Goal: Complete application form: Complete application form

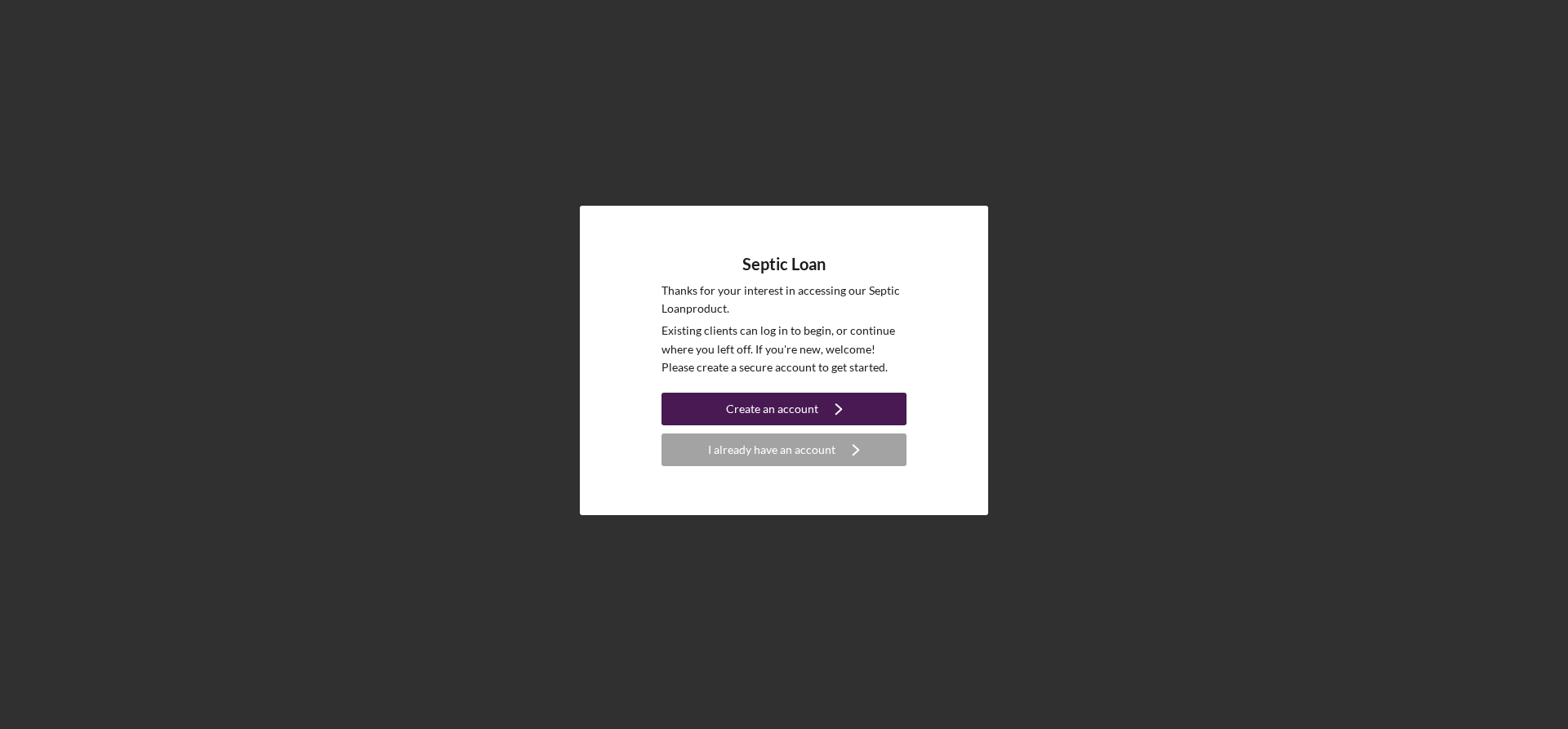
click at [809, 399] on div "Create an account" at bounding box center [771, 409] width 92 height 32
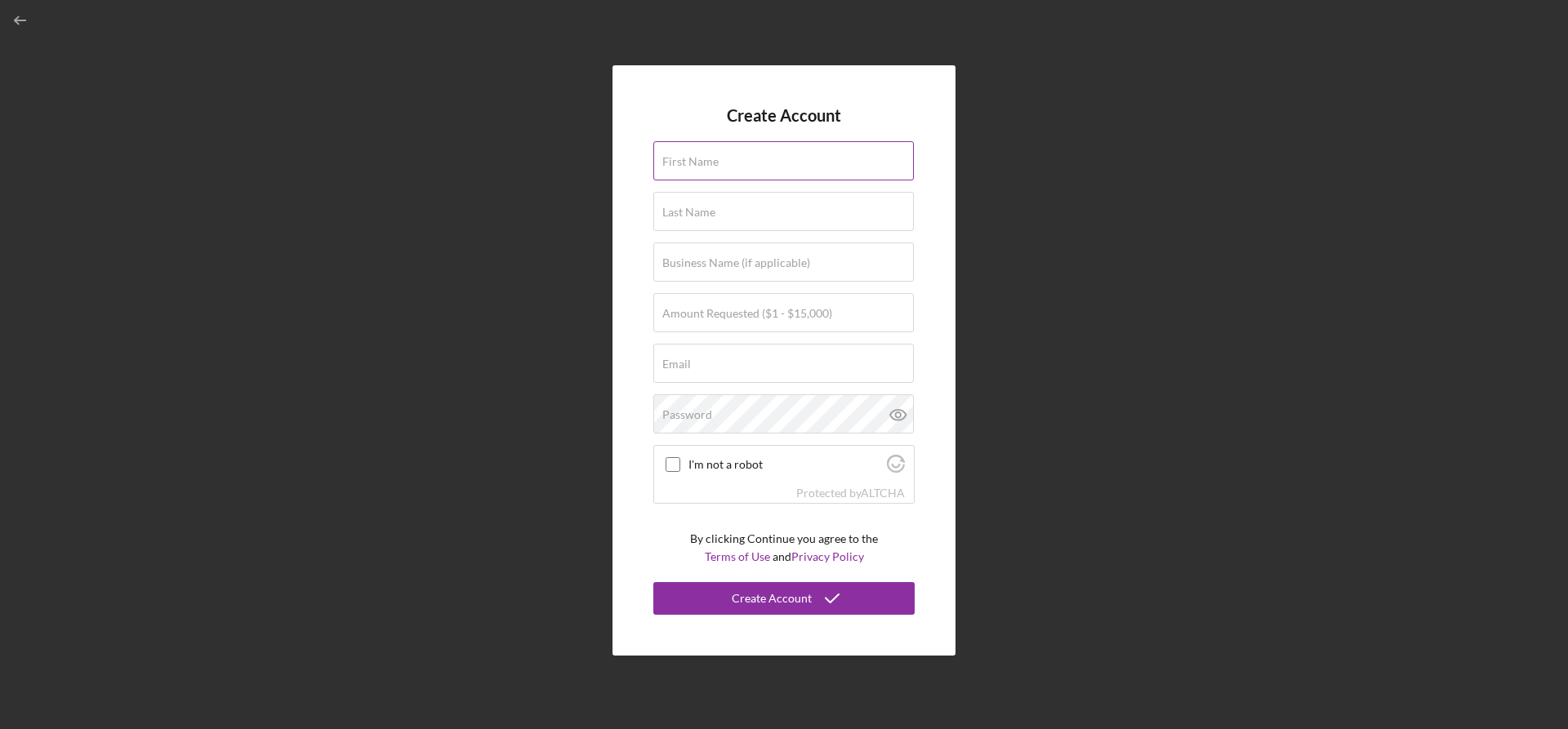
click at [796, 161] on input "First Name" at bounding box center [784, 160] width 261 height 39
type input "[PERSON_NAME]"
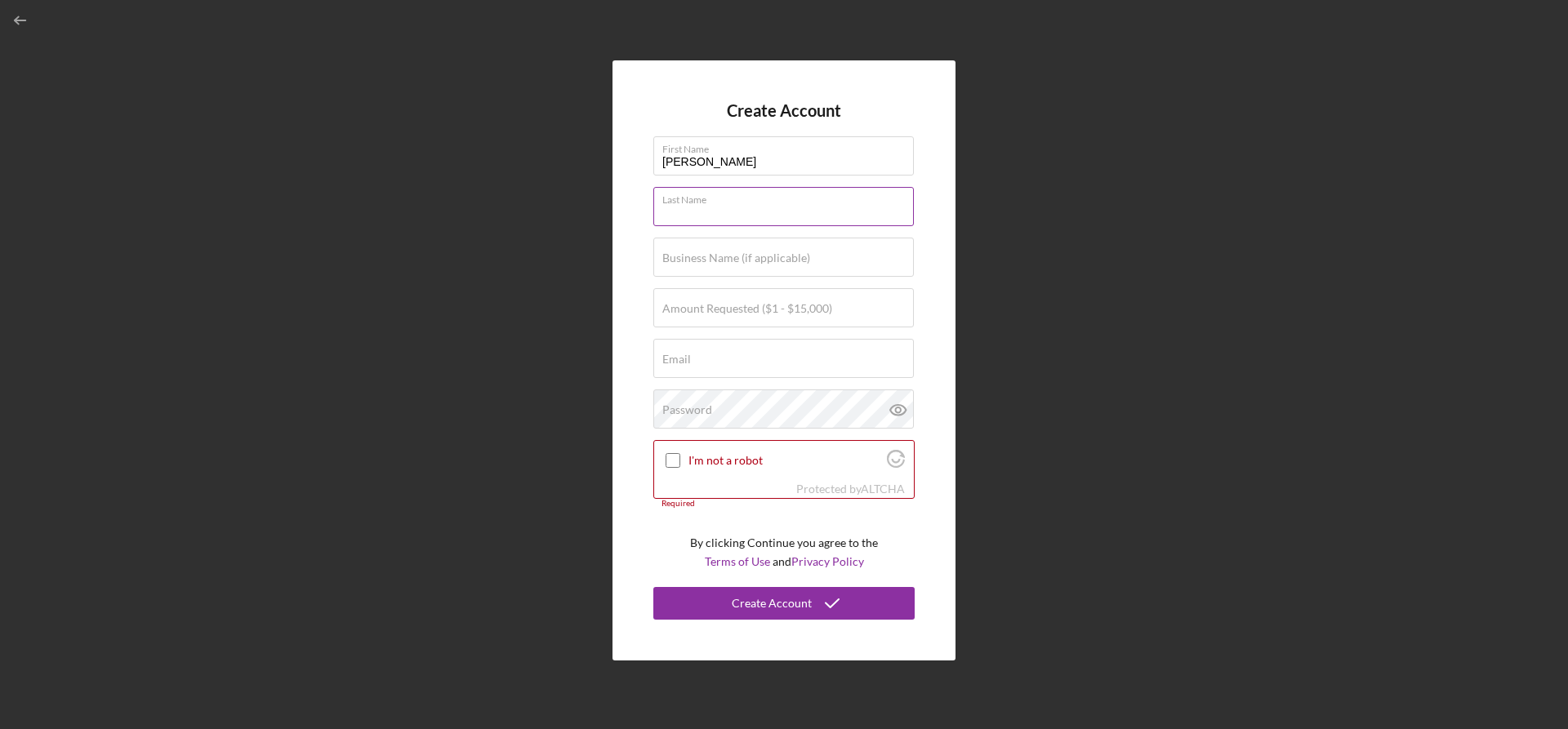
click at [772, 214] on input "Last Name" at bounding box center [784, 207] width 261 height 39
type input "[PERSON_NAME]"
click at [751, 253] on label "Business Name (if applicable)" at bounding box center [736, 257] width 148 height 13
click at [751, 253] on input "Business Name (if applicable)" at bounding box center [784, 256] width 261 height 39
click at [736, 312] on label "Amount Requested ($1 - $15,000)" at bounding box center [748, 308] width 170 height 13
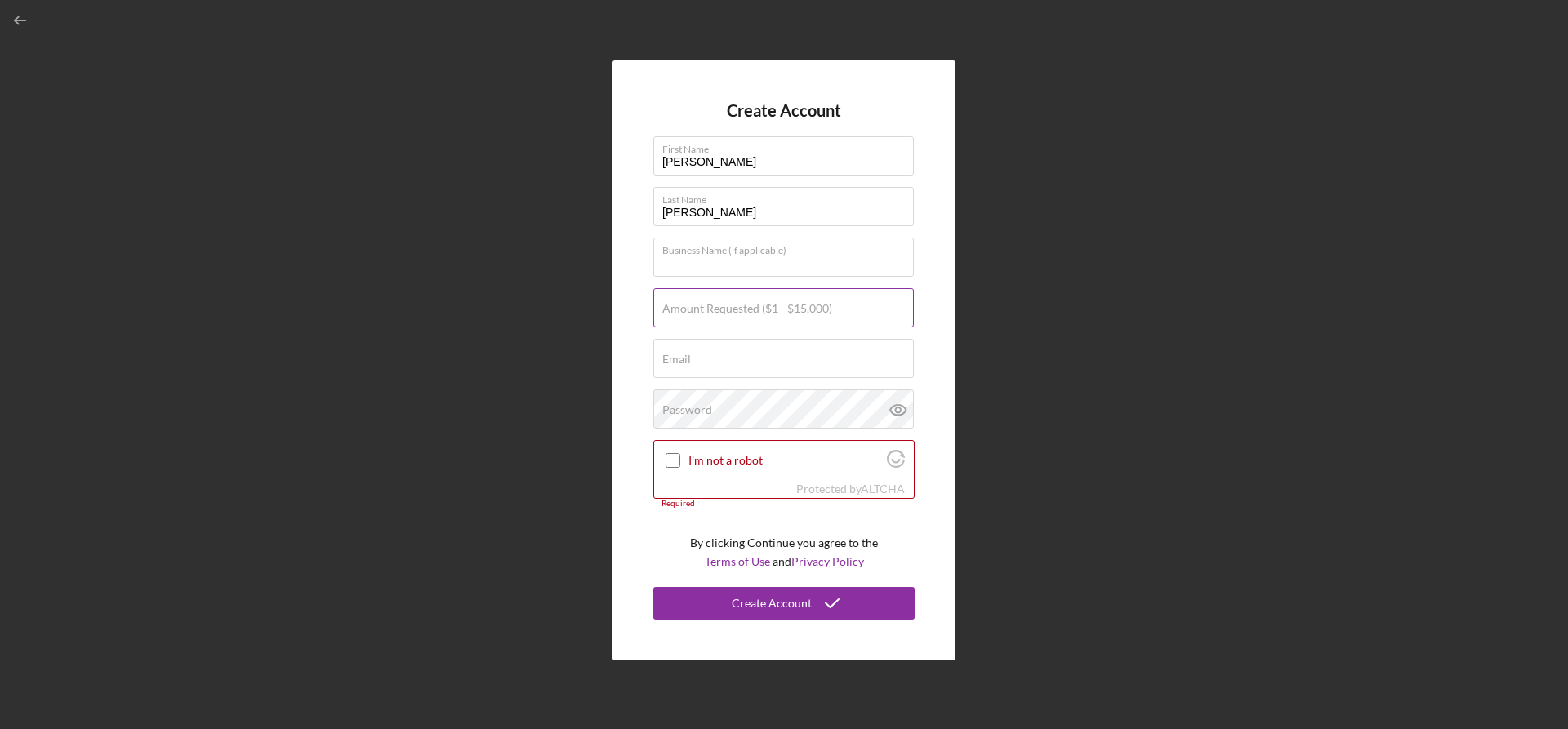
click at [736, 312] on input "Amount Requested ($1 - $15,000)" at bounding box center [784, 307] width 261 height 39
type input "$10,000"
click at [725, 376] on input "Email" at bounding box center [784, 358] width 261 height 39
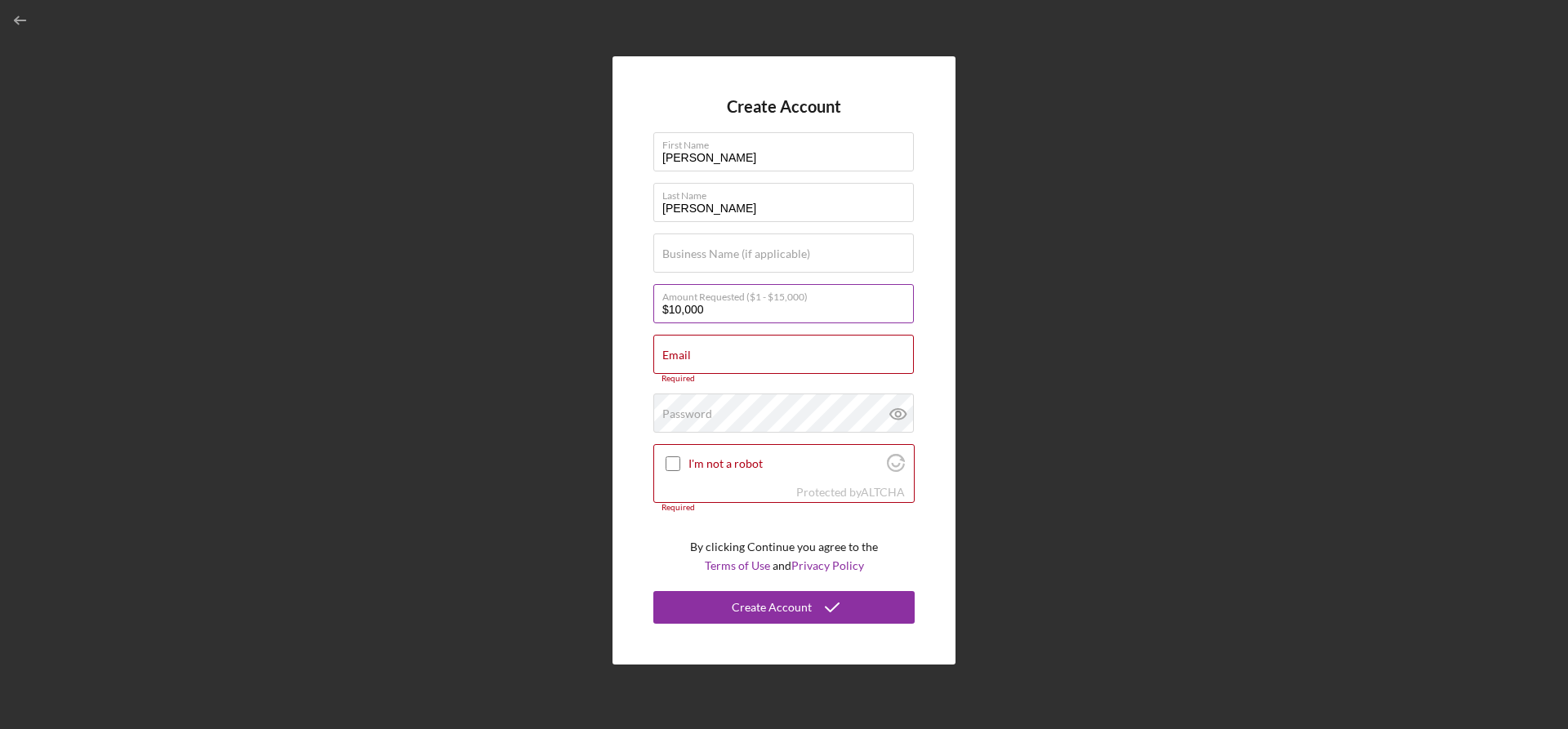
drag, startPoint x: 566, startPoint y: 348, endPoint x: 784, endPoint y: 309, distance: 221.5
click at [566, 349] on div "Create Account First Name [PERSON_NAME] Last Name [PERSON_NAME] Business Name (…" at bounding box center [784, 361] width 1551 height 721
type input "$7,000"
click at [882, 358] on input "Email" at bounding box center [784, 354] width 261 height 39
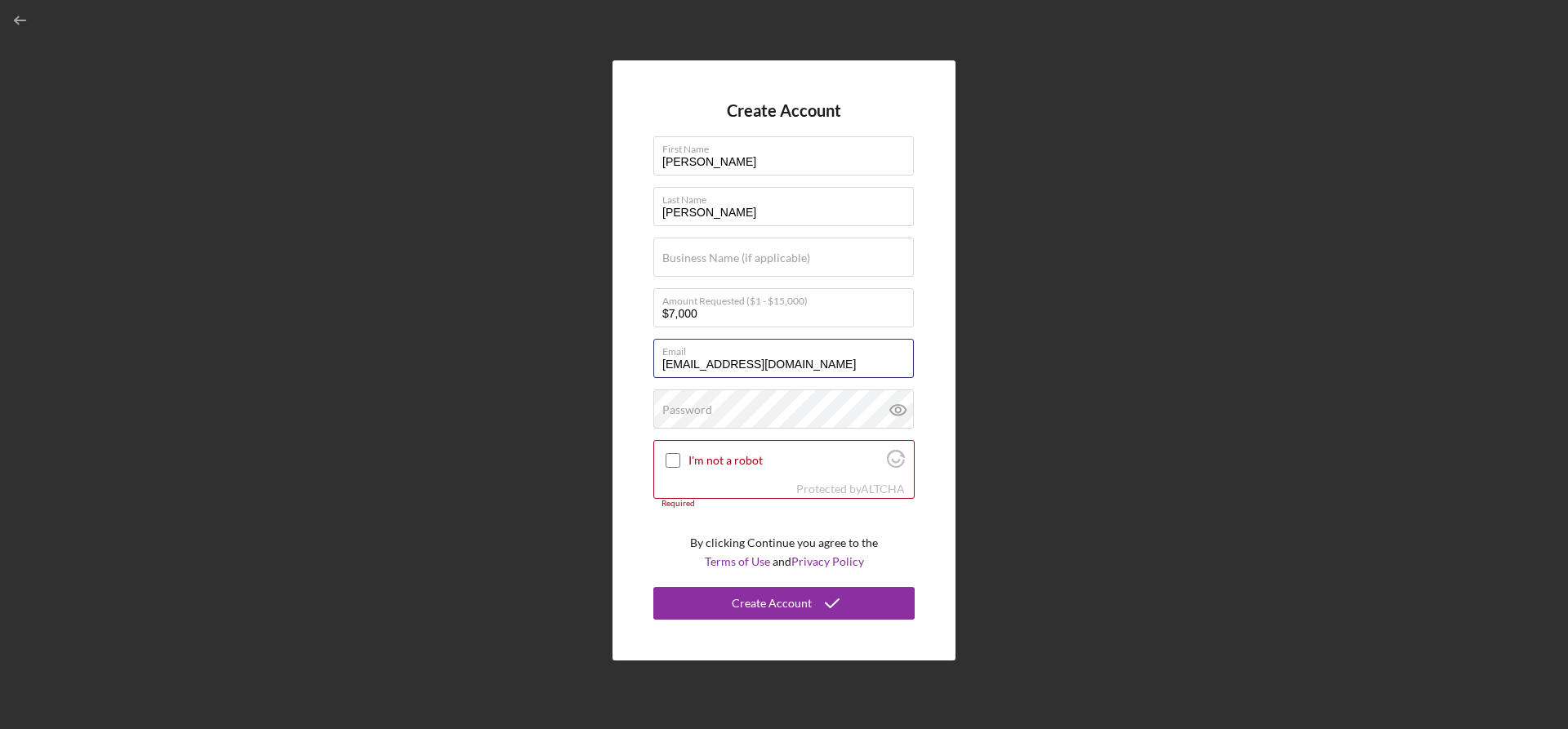
type input "[EMAIL_ADDRESS][DOMAIN_NAME]"
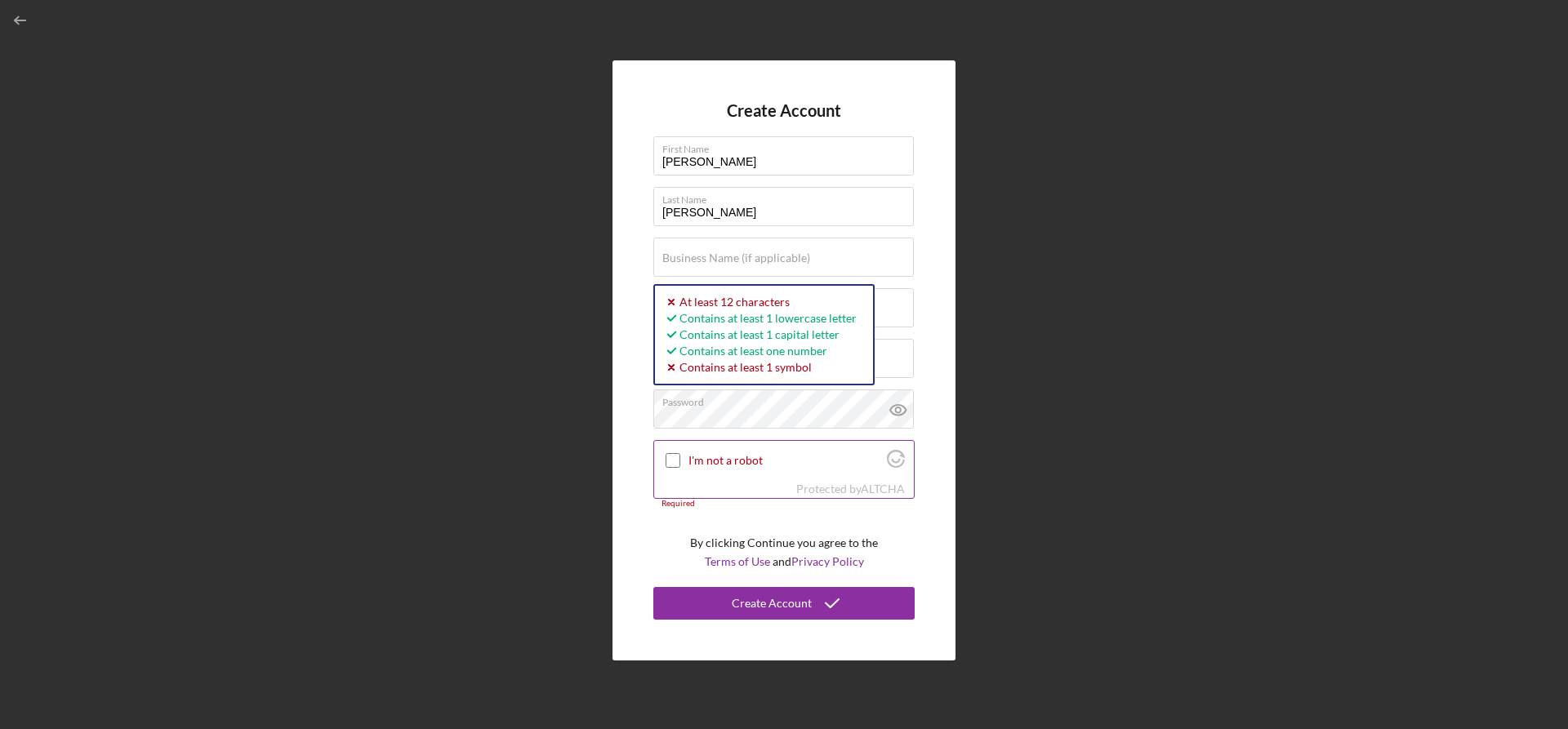
click at [675, 456] on div at bounding box center [672, 460] width 19 height 19
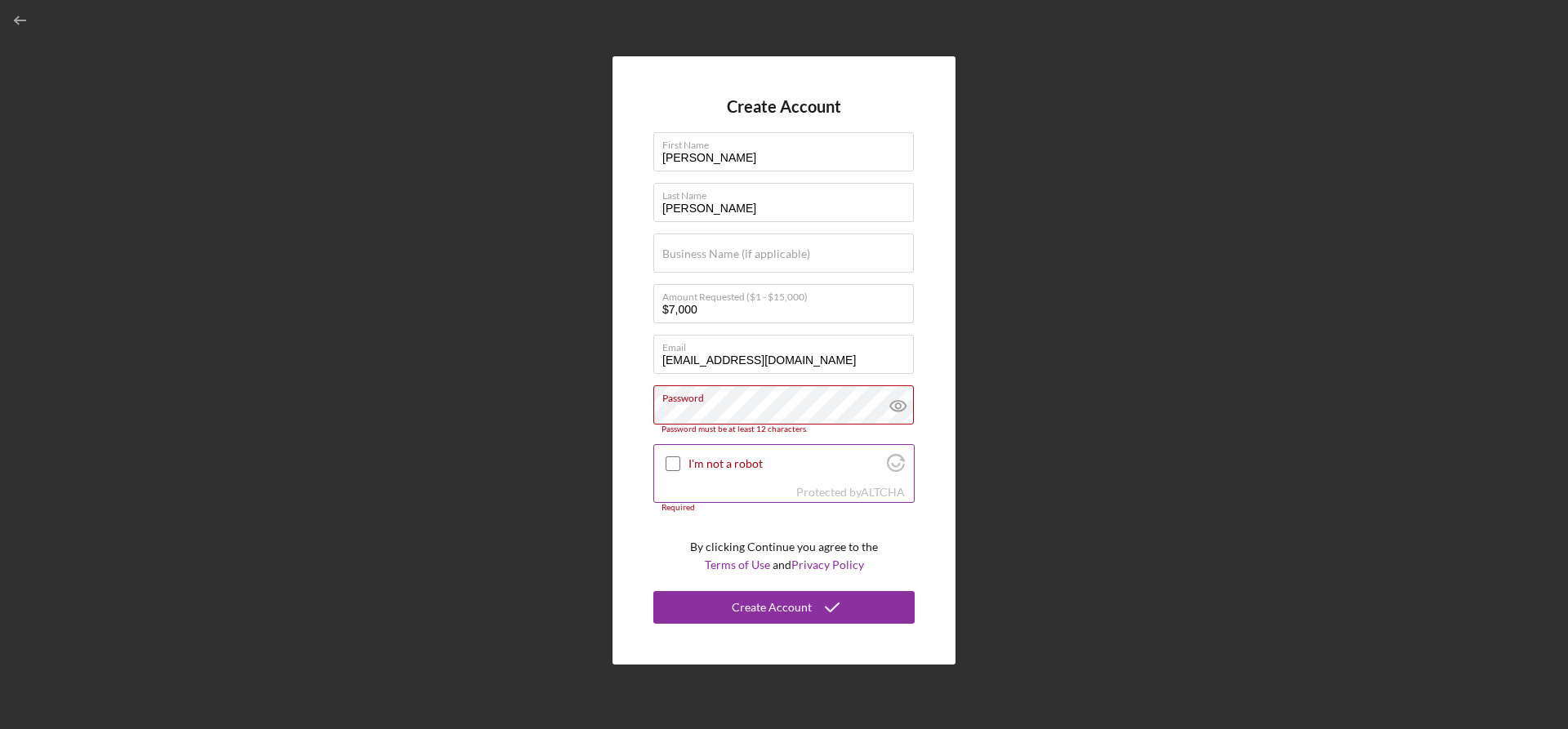
click at [679, 461] on input "I'm not a robot" at bounding box center [672, 463] width 15 height 15
checkbox input "true"
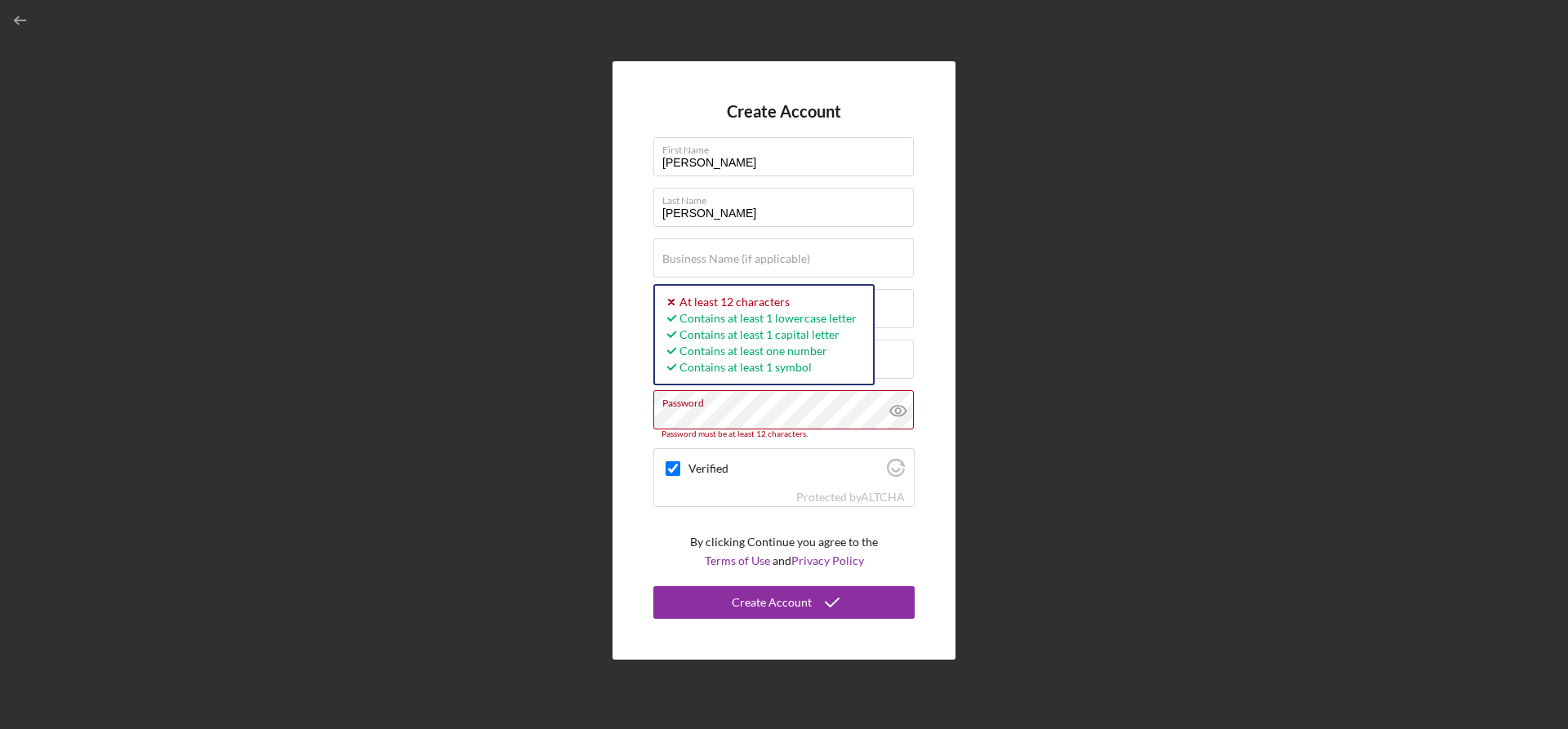
click at [605, 449] on div "Create Account First Name [PERSON_NAME] Last Name [PERSON_NAME] Business Name (…" at bounding box center [784, 361] width 1551 height 721
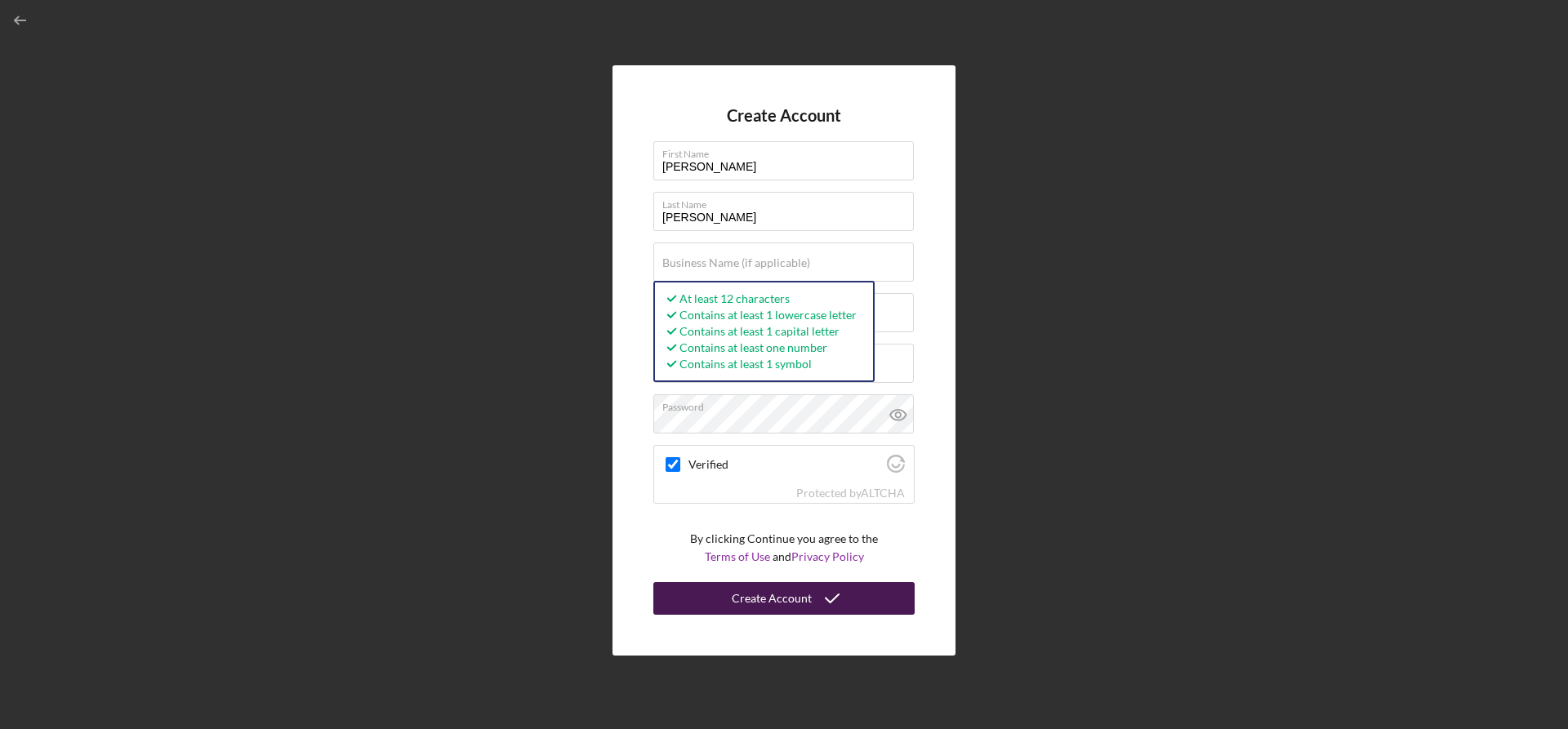
click at [809, 601] on button "Create Account" at bounding box center [784, 598] width 262 height 32
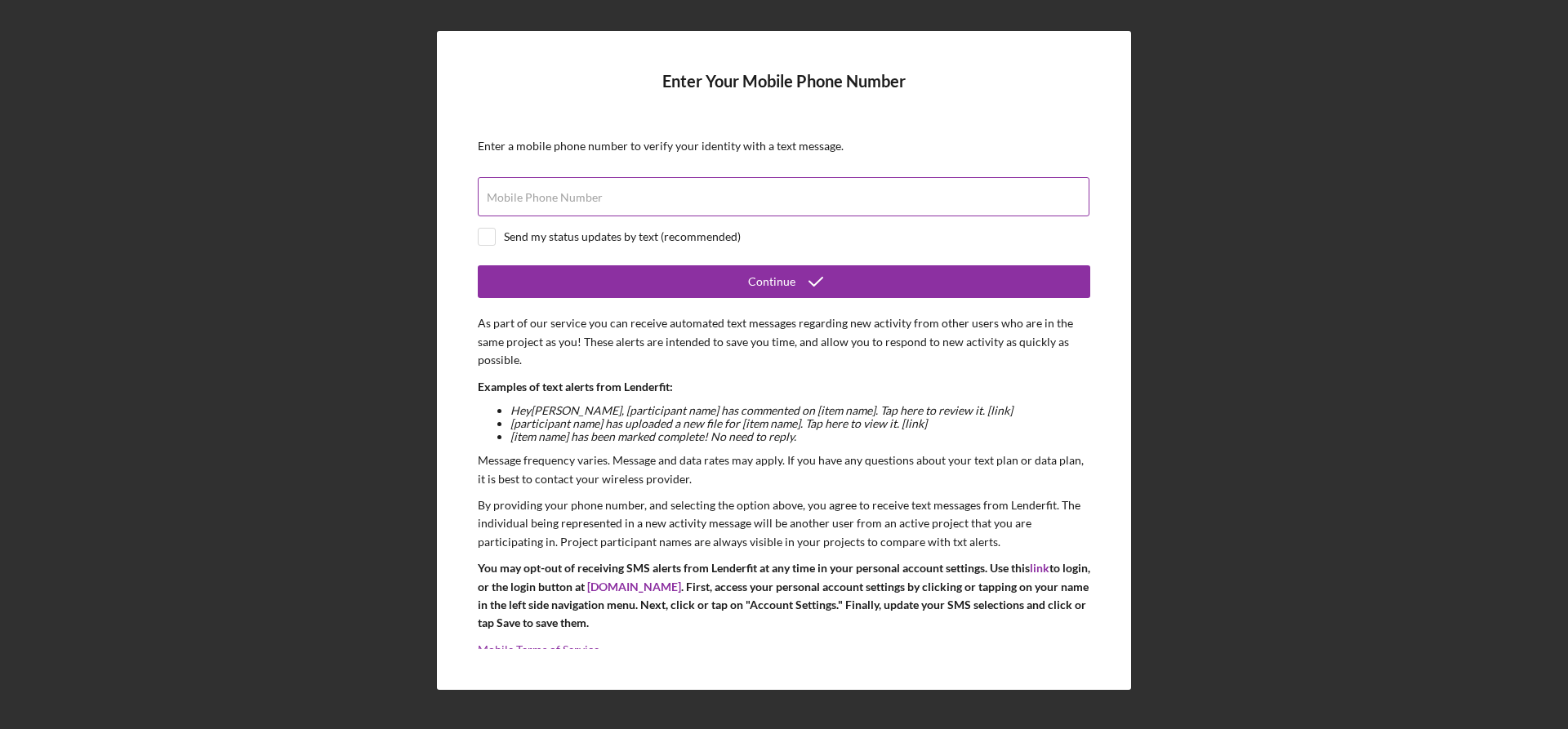
click at [686, 202] on input "Mobile Phone Number" at bounding box center [784, 196] width 612 height 39
type input "[PHONE_NUMBER]"
click at [486, 242] on input "checkbox" at bounding box center [487, 236] width 17 height 17
checkbox input "true"
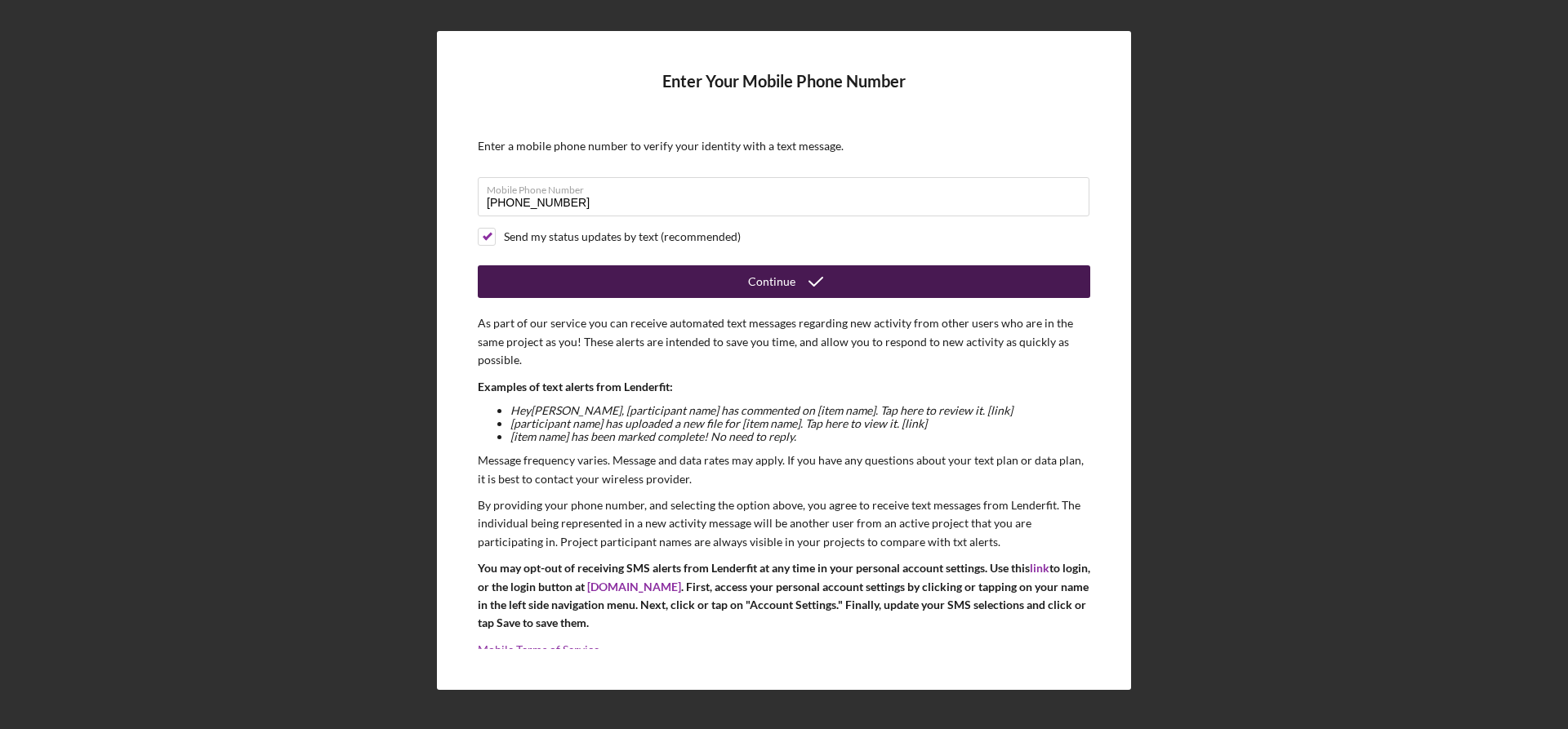
click at [576, 272] on button "Continue" at bounding box center [784, 281] width 613 height 32
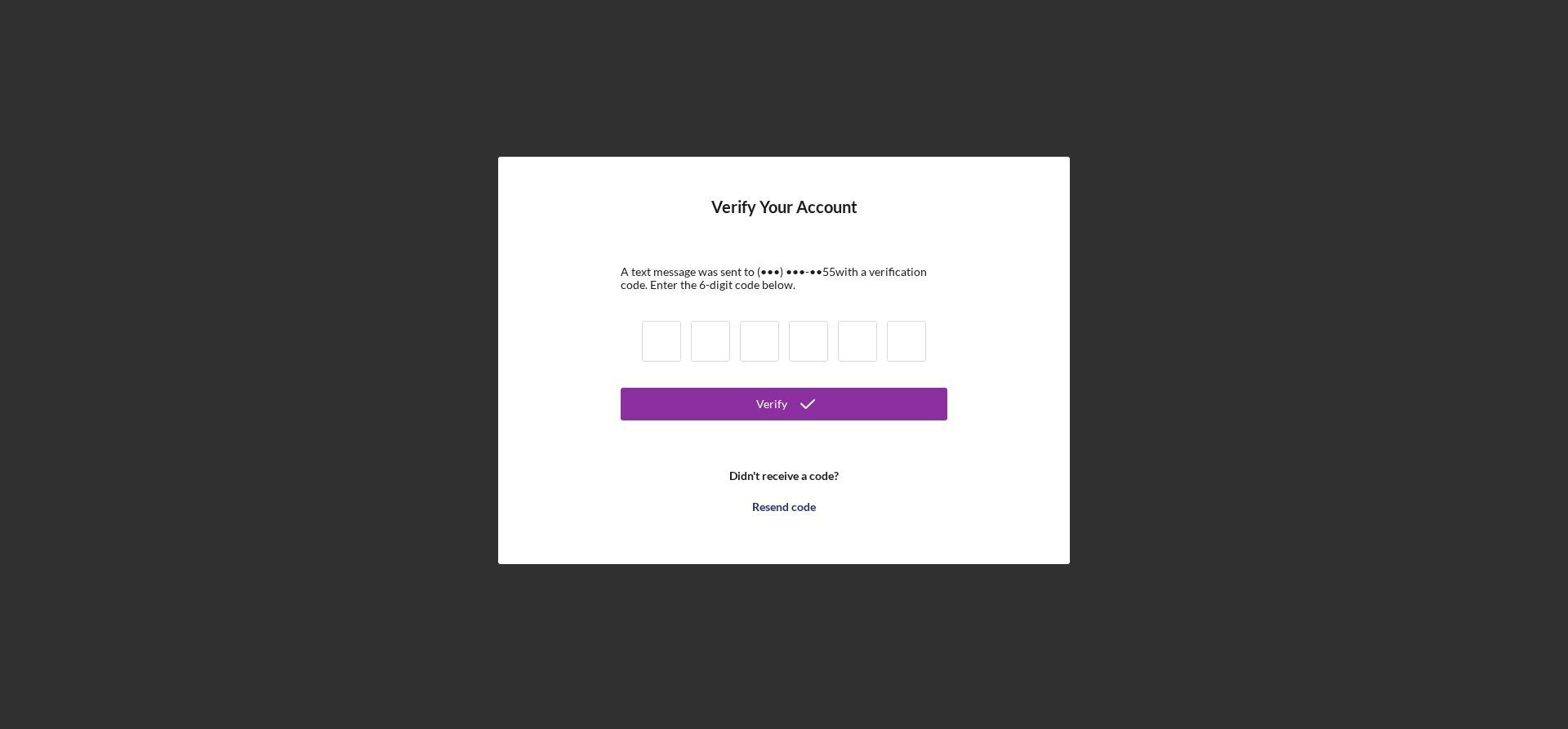
click at [664, 333] on input at bounding box center [661, 341] width 39 height 41
type input "4"
type input "3"
type input "0"
type input "4"
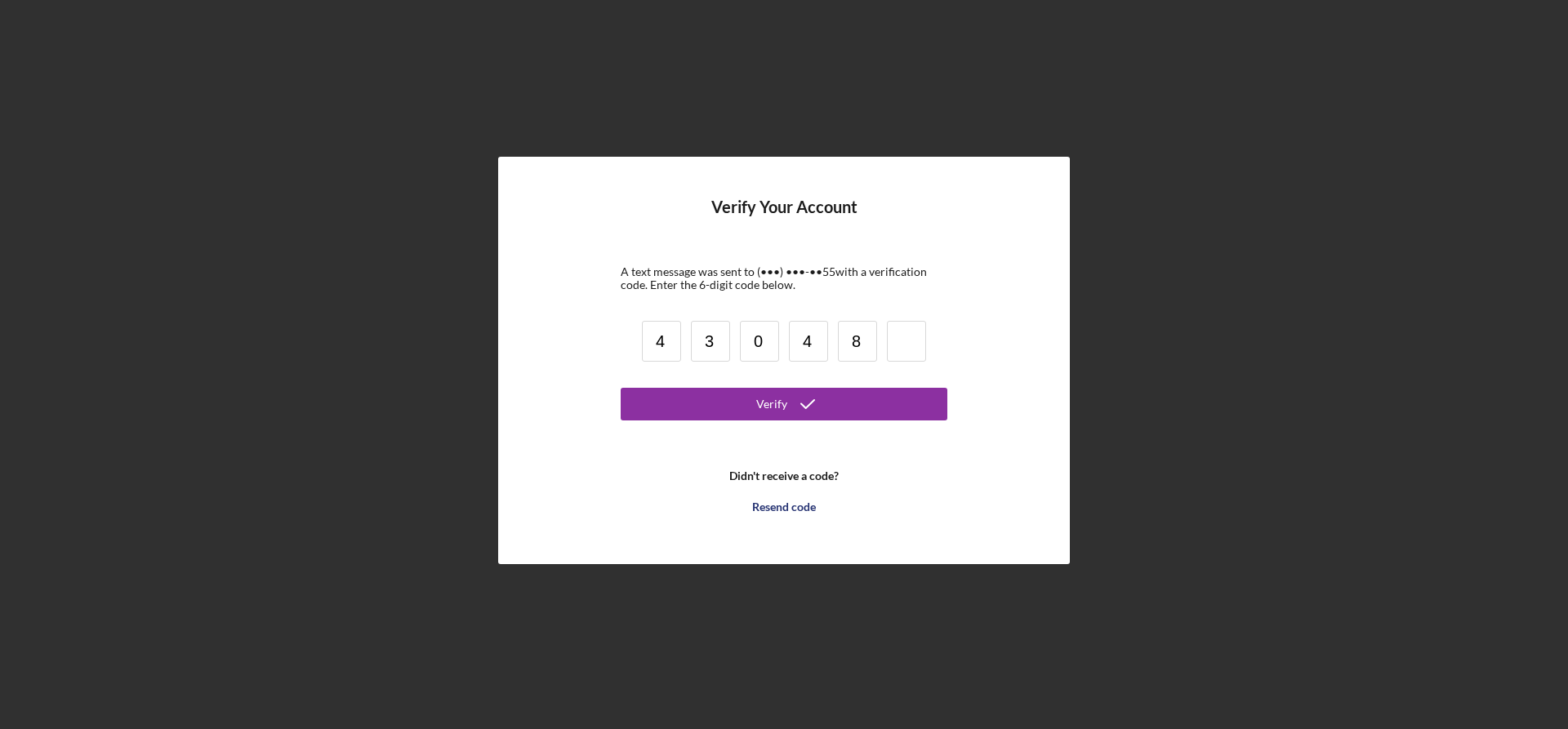
type input "8"
type input "0"
click at [784, 411] on div "Verify" at bounding box center [771, 403] width 31 height 32
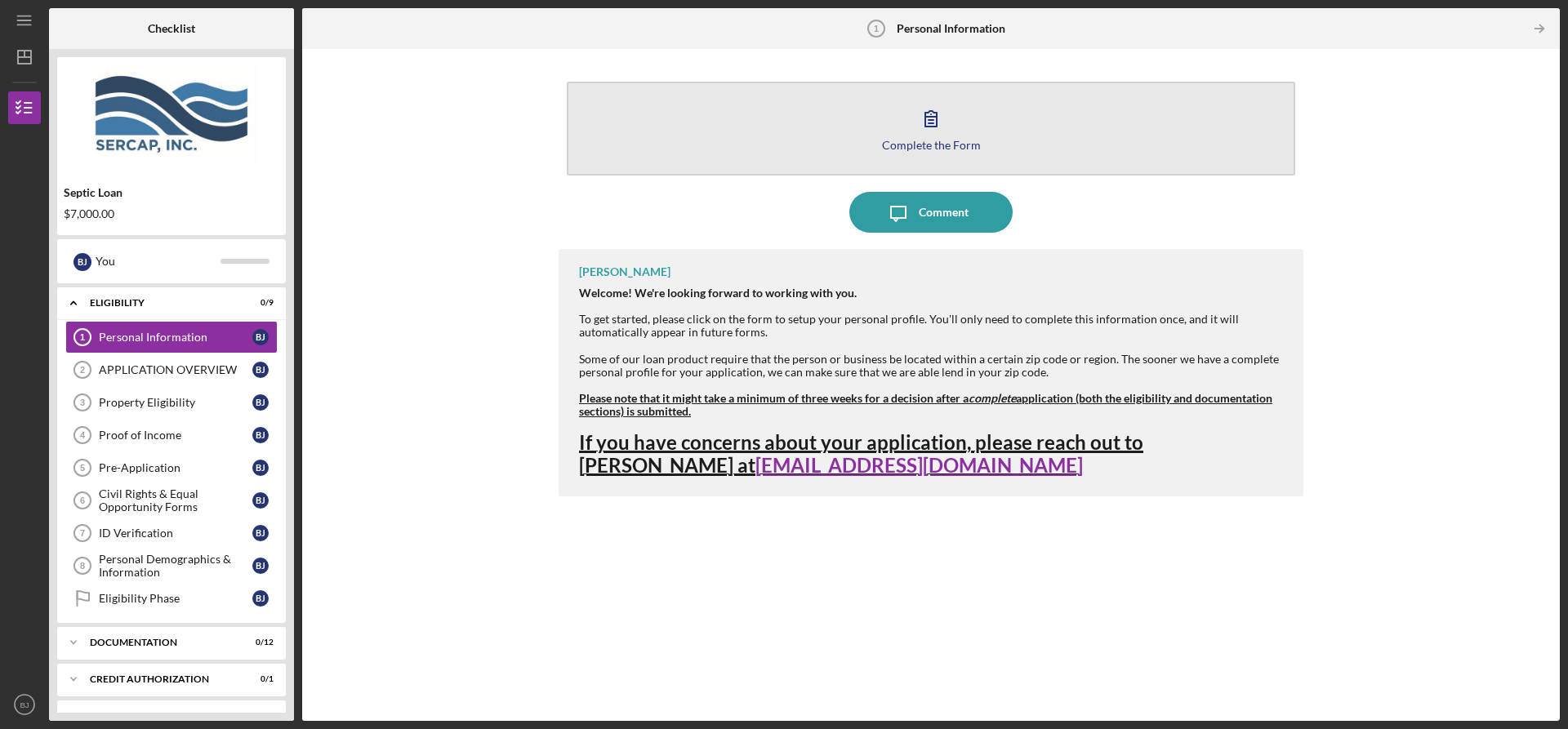
click at [946, 148] on div "Complete the Form" at bounding box center [931, 145] width 99 height 12
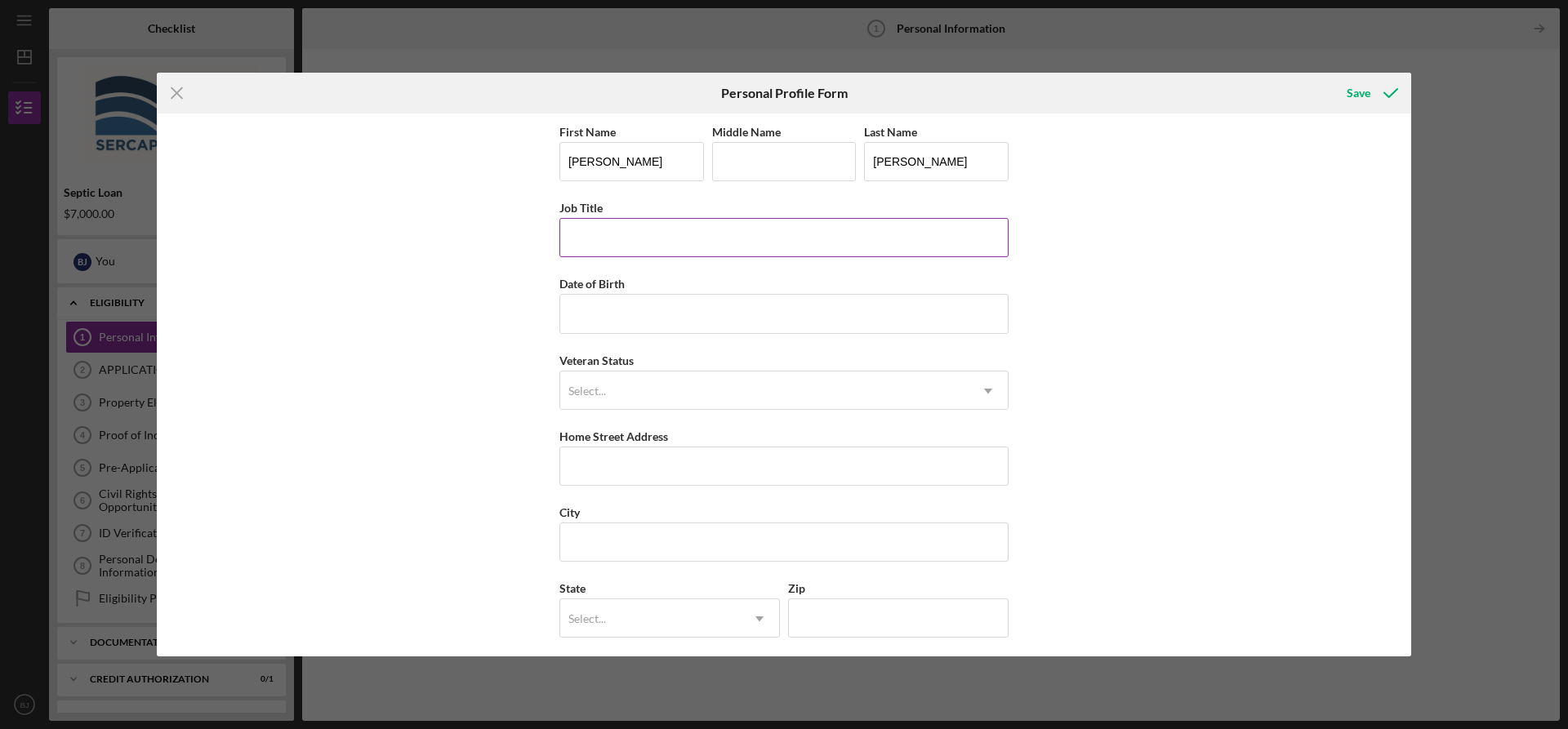
click at [729, 252] on input "Job Title" at bounding box center [784, 237] width 449 height 39
type input "Environmental services"
click at [817, 296] on input "Date of Birth" at bounding box center [784, 313] width 449 height 39
type input "[DATE]"
click at [798, 374] on div "Select..." at bounding box center [764, 390] width 408 height 38
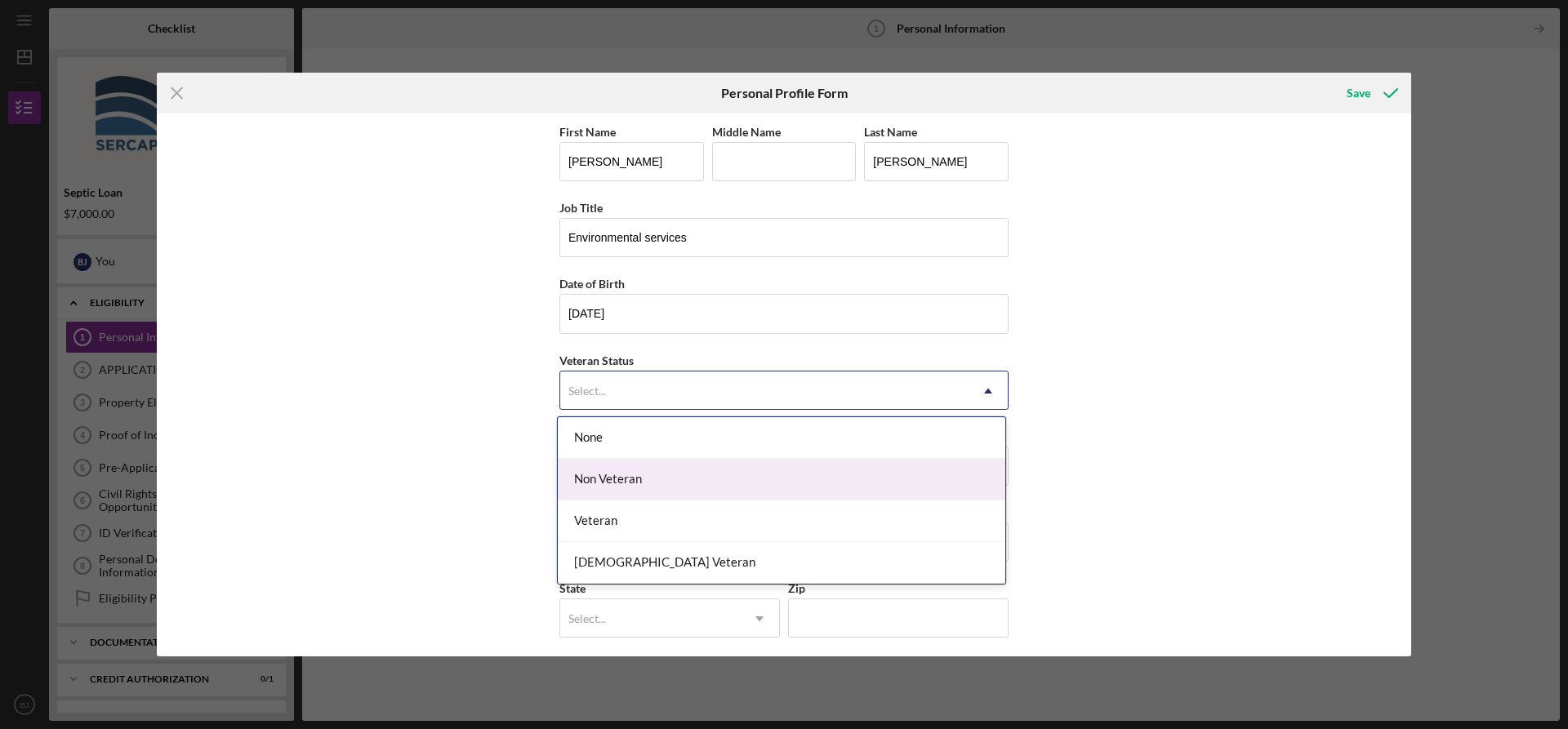
click at [738, 468] on div "Non Veteran" at bounding box center [781, 480] width 447 height 42
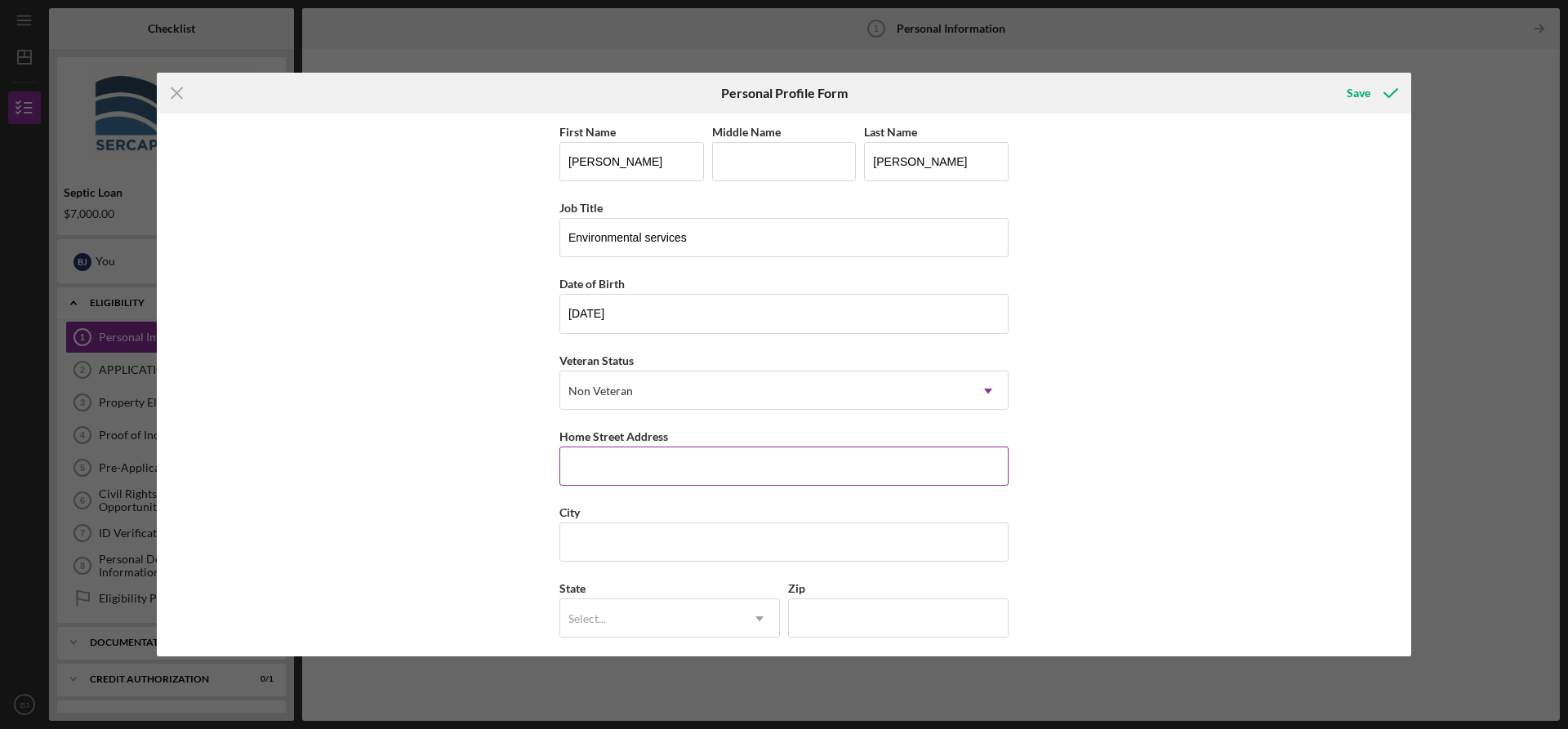
click at [735, 470] on input "Home Street Address" at bounding box center [784, 466] width 449 height 39
type input "[STREET_ADDRESS][DEMOGRAPHIC_DATA][PERSON_NAME]"
click at [735, 553] on input "City" at bounding box center [784, 542] width 449 height 39
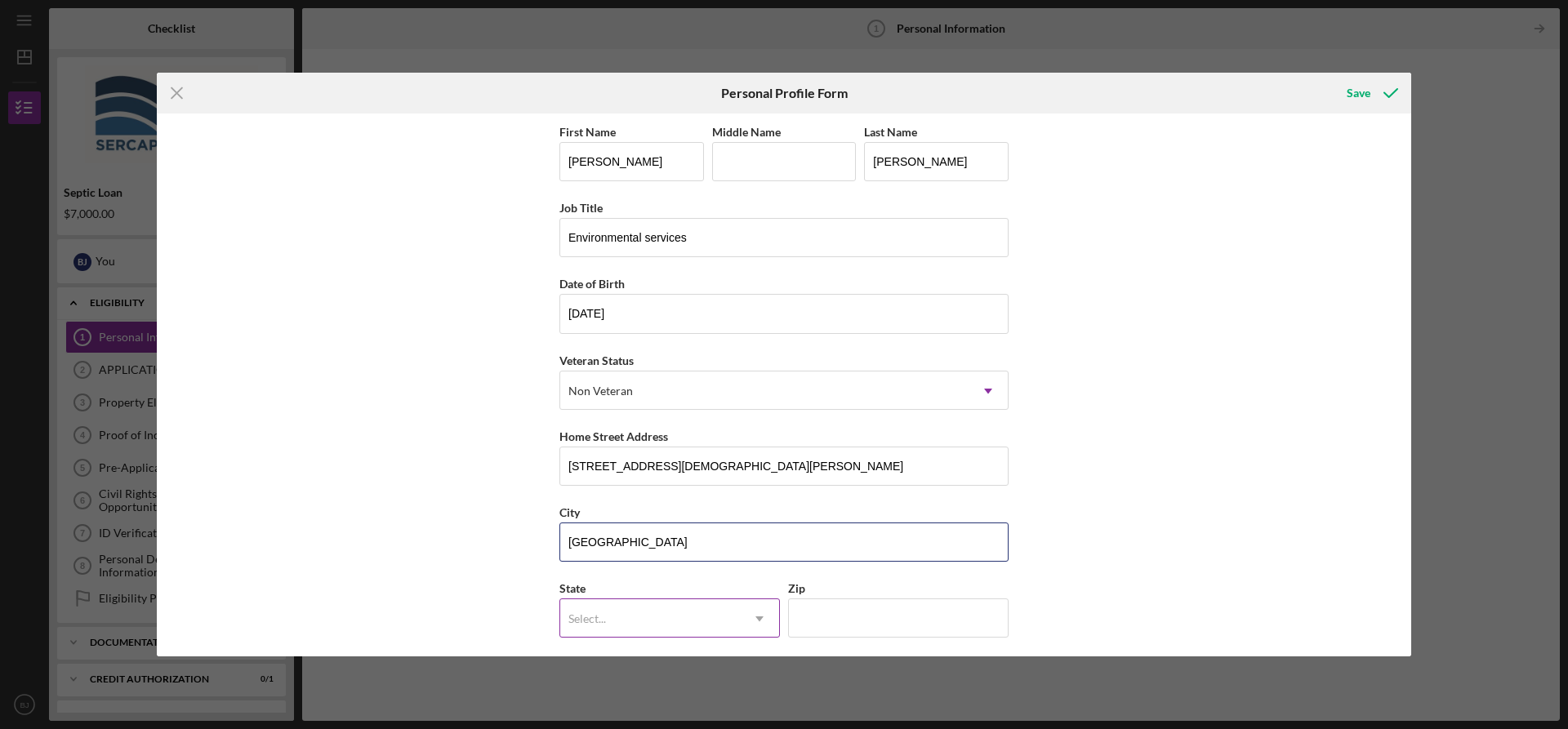
type input "[GEOGRAPHIC_DATA]"
click at [663, 622] on div "Select..." at bounding box center [650, 619] width 179 height 38
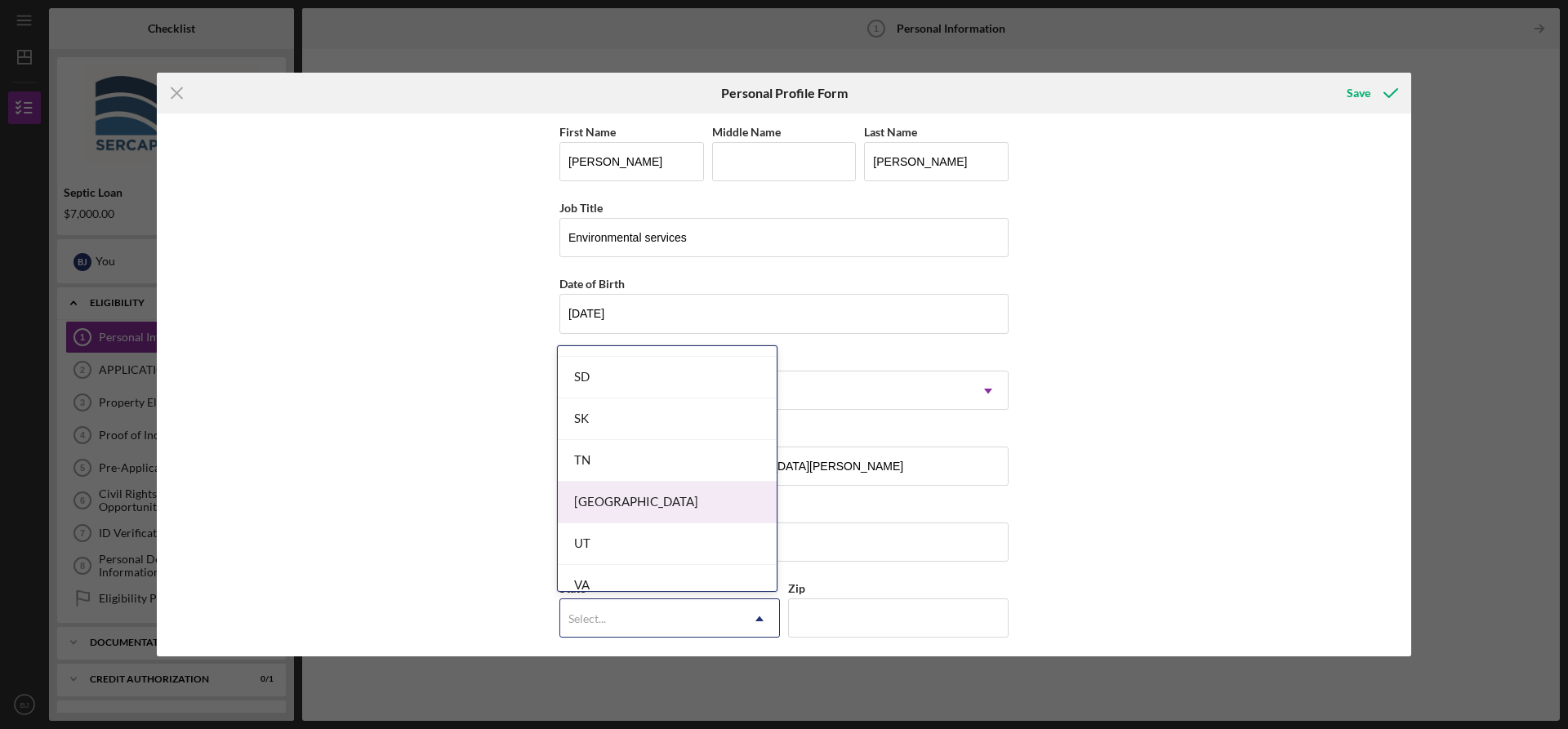
scroll to position [2694, 0]
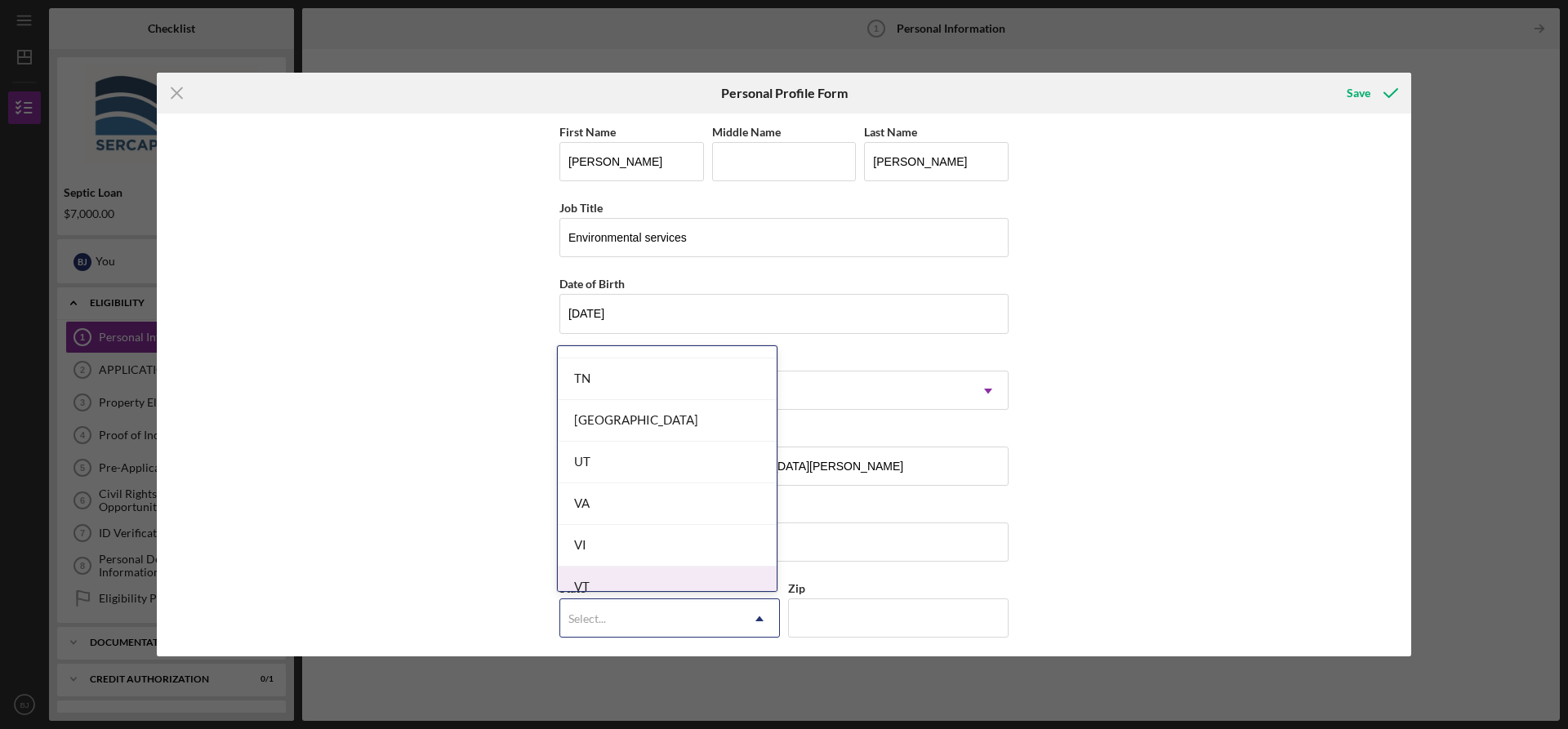
click at [656, 574] on div "VT" at bounding box center [667, 587] width 219 height 42
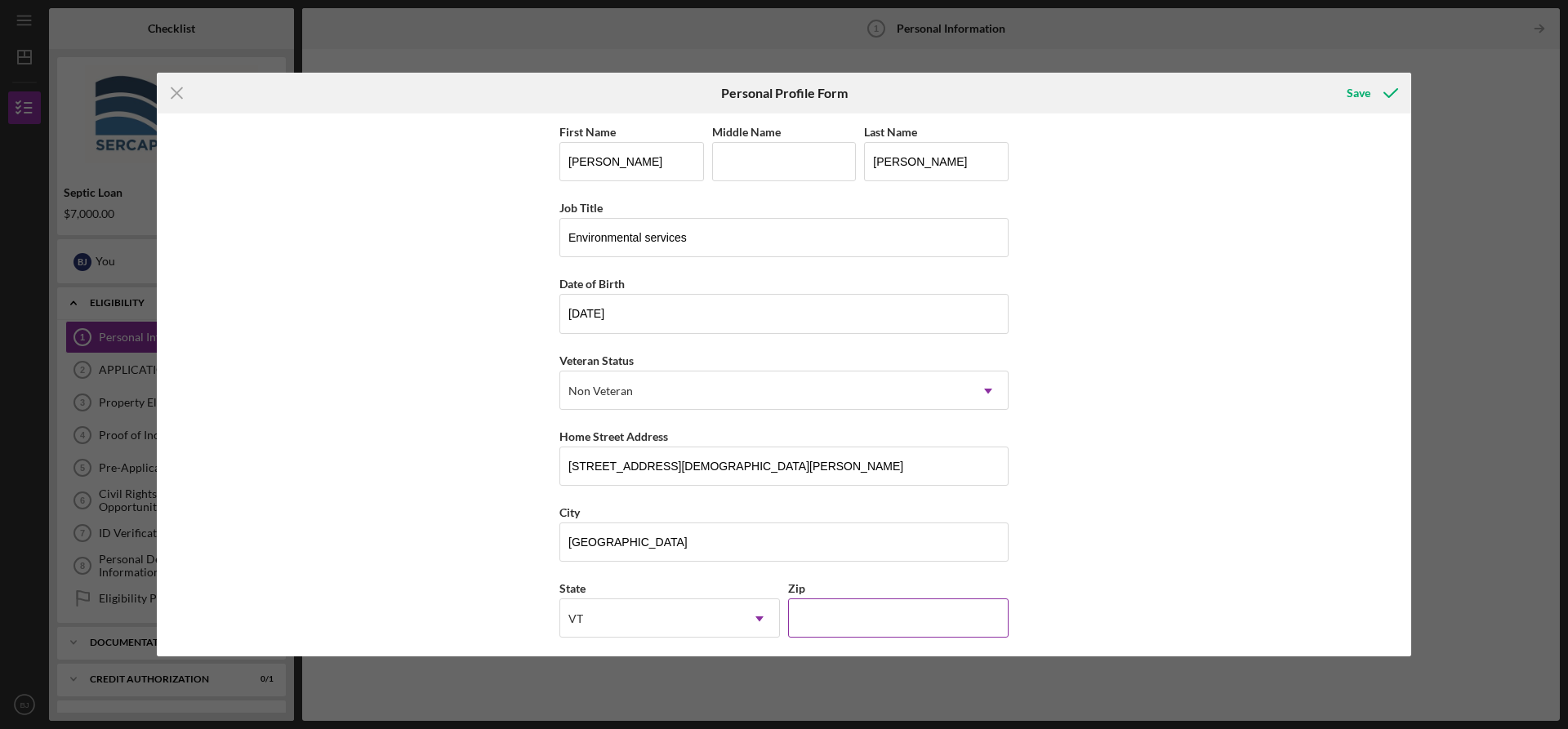
click at [828, 604] on input "Zip" at bounding box center [898, 618] width 221 height 39
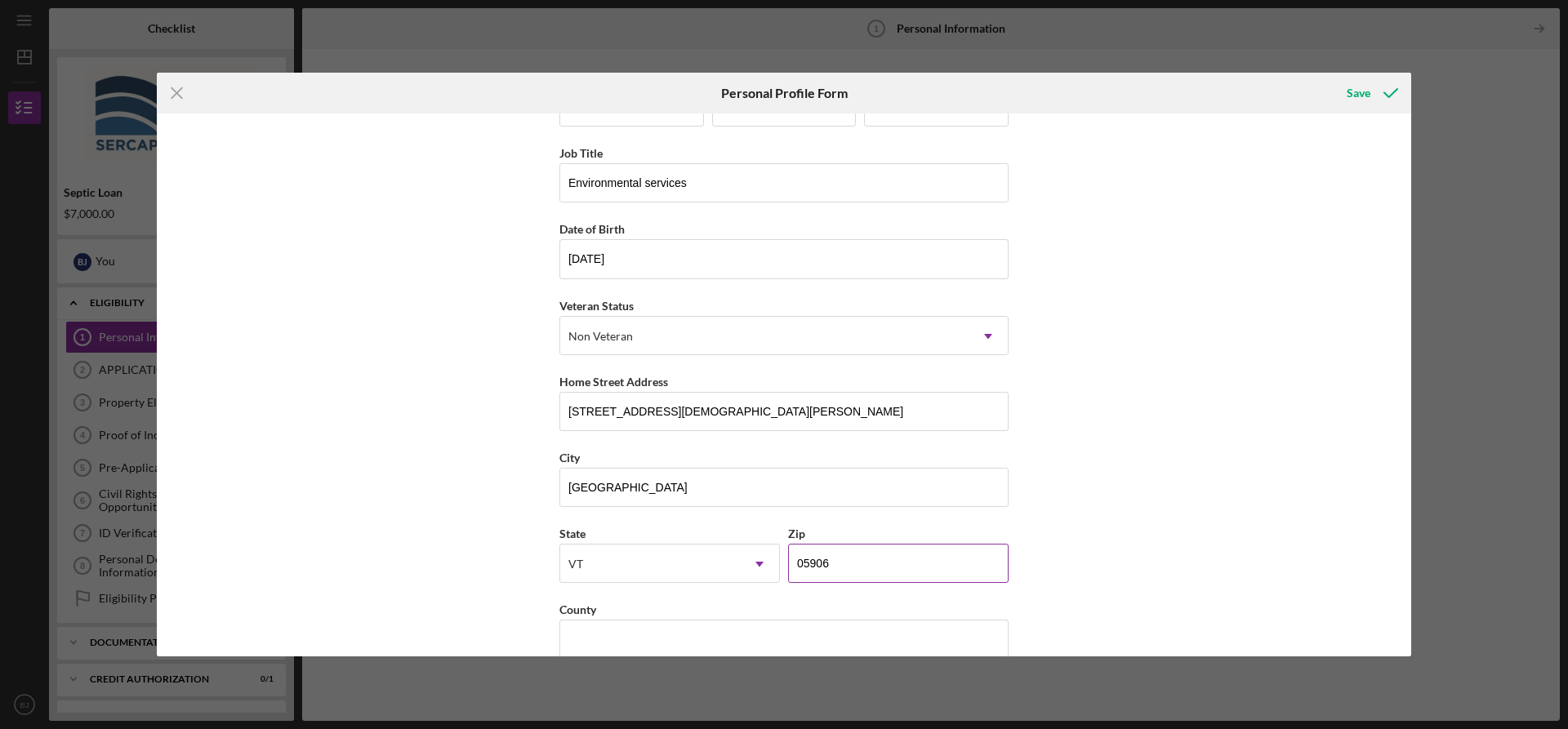
scroll to position [81, 0]
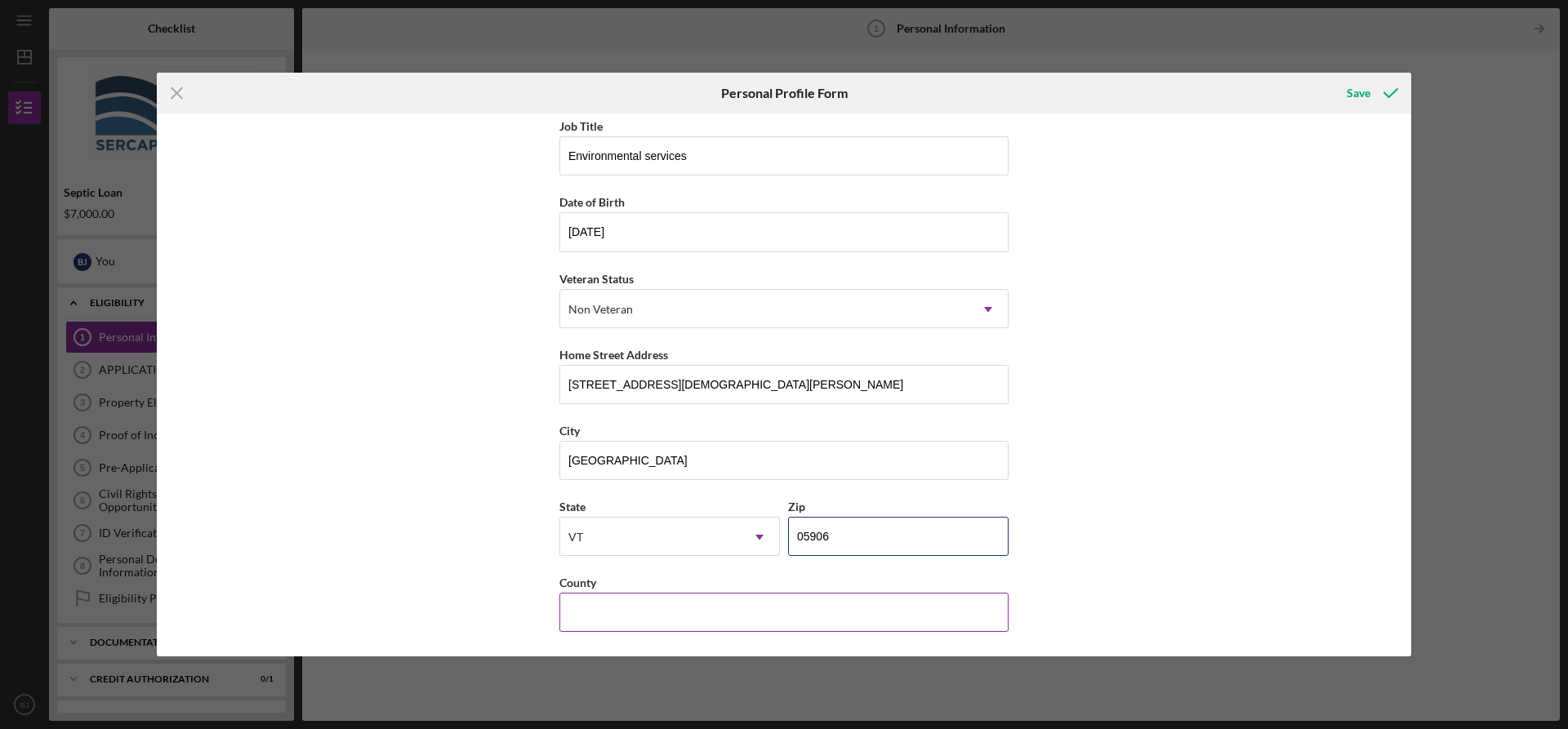
type input "05906"
click at [812, 609] on input "County" at bounding box center [784, 612] width 449 height 39
type input "[GEOGRAPHIC_DATA]"
click at [1367, 89] on div "Save" at bounding box center [1358, 93] width 24 height 32
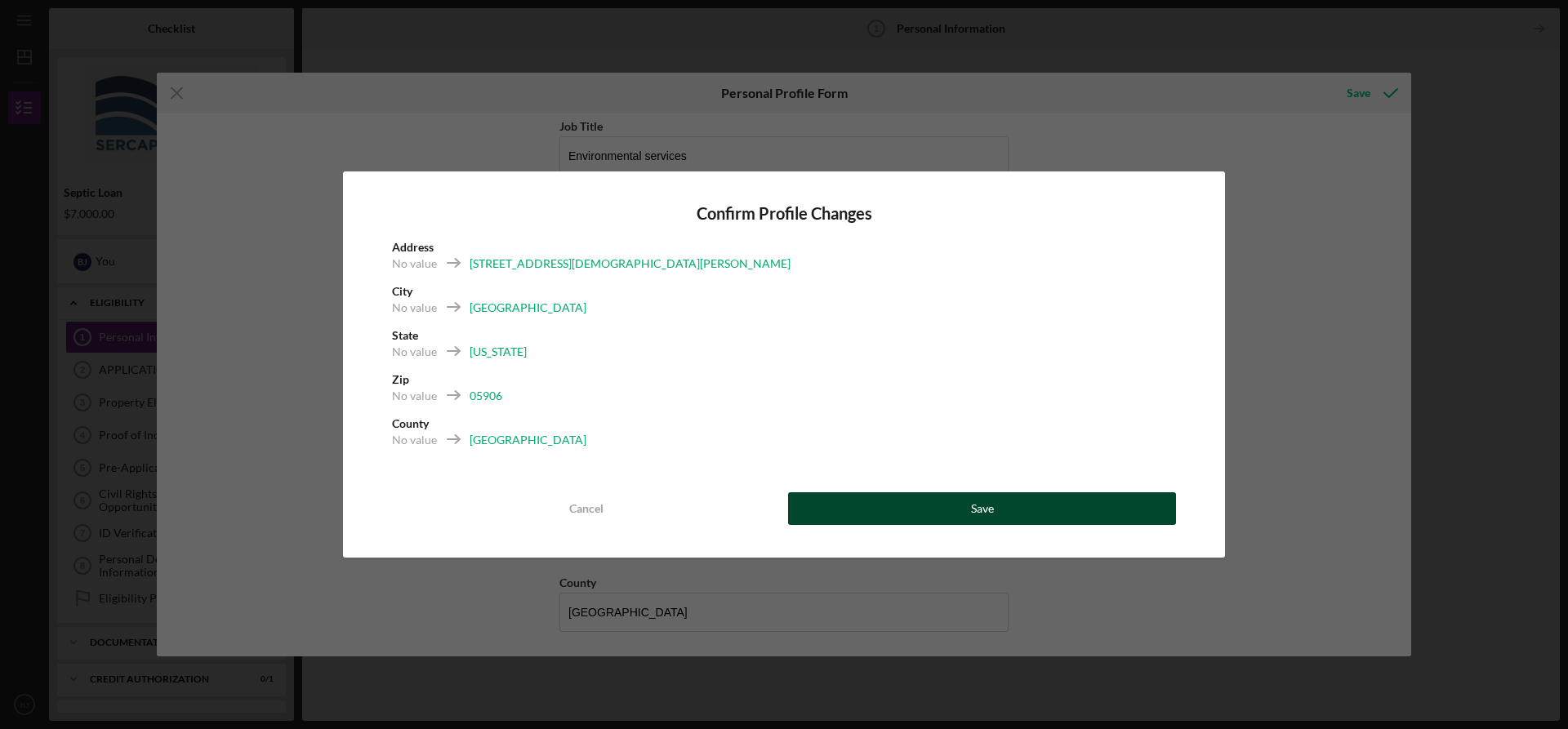
click at [847, 516] on button "Save" at bounding box center [981, 508] width 388 height 32
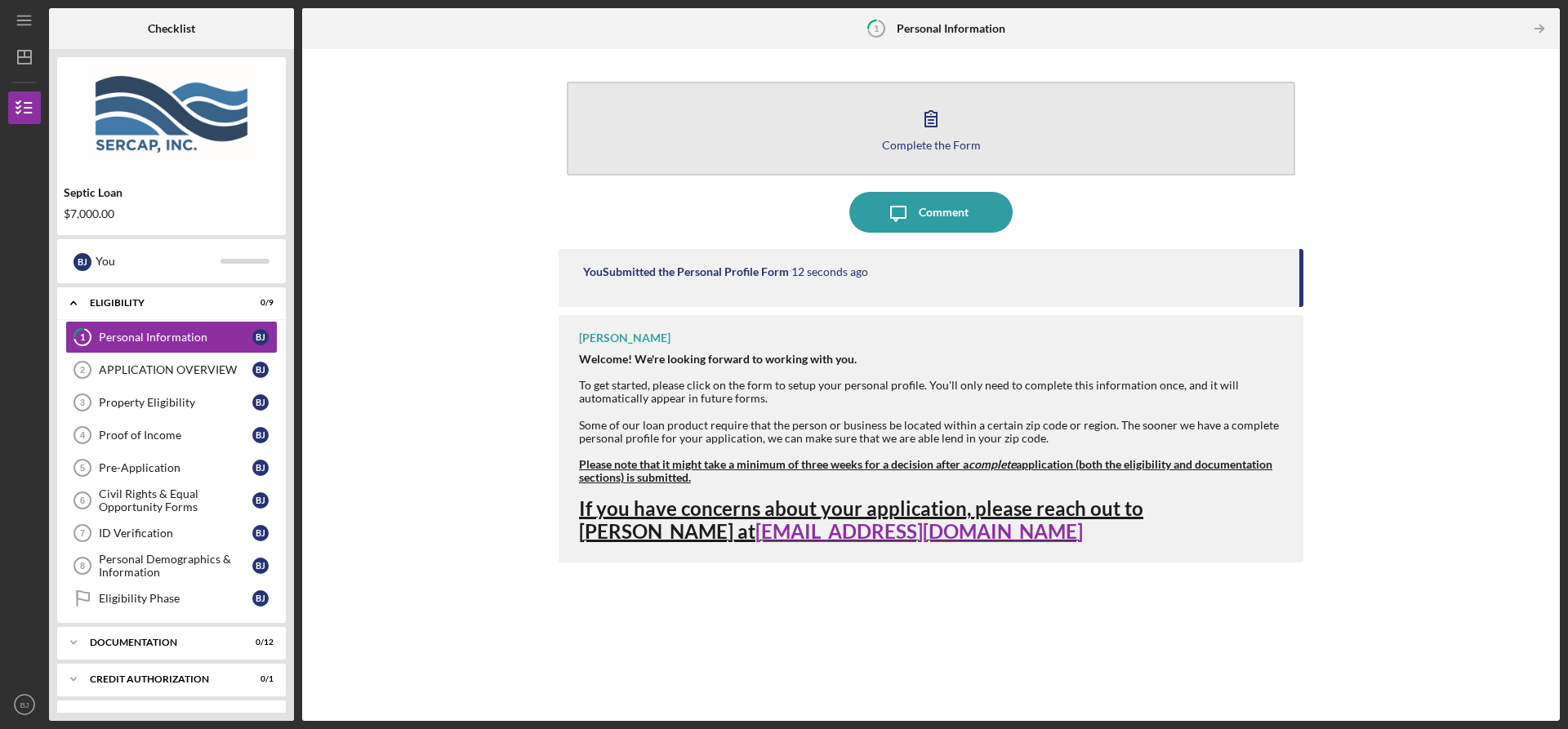
click at [944, 139] on div "Complete the Form" at bounding box center [931, 145] width 99 height 12
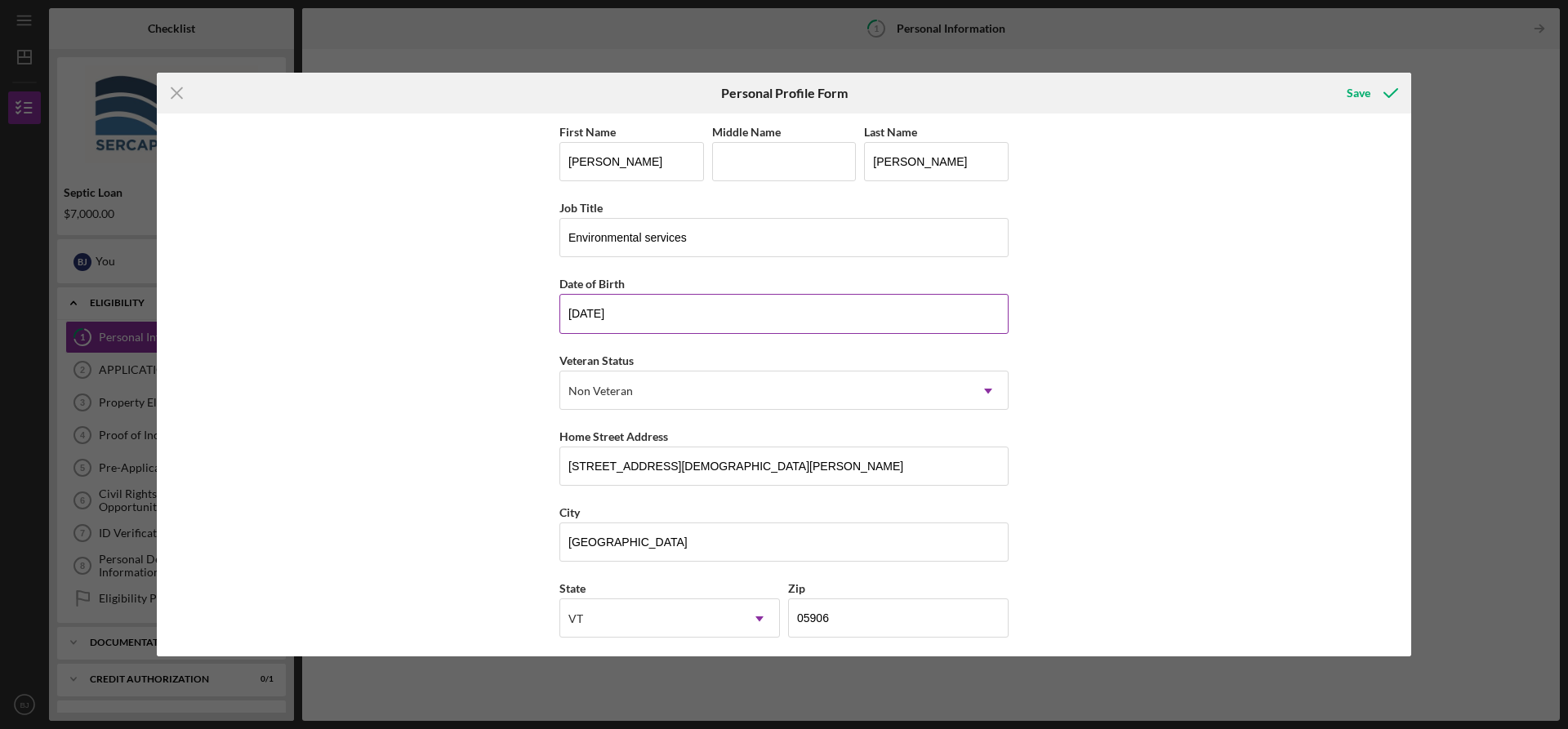
scroll to position [81, 0]
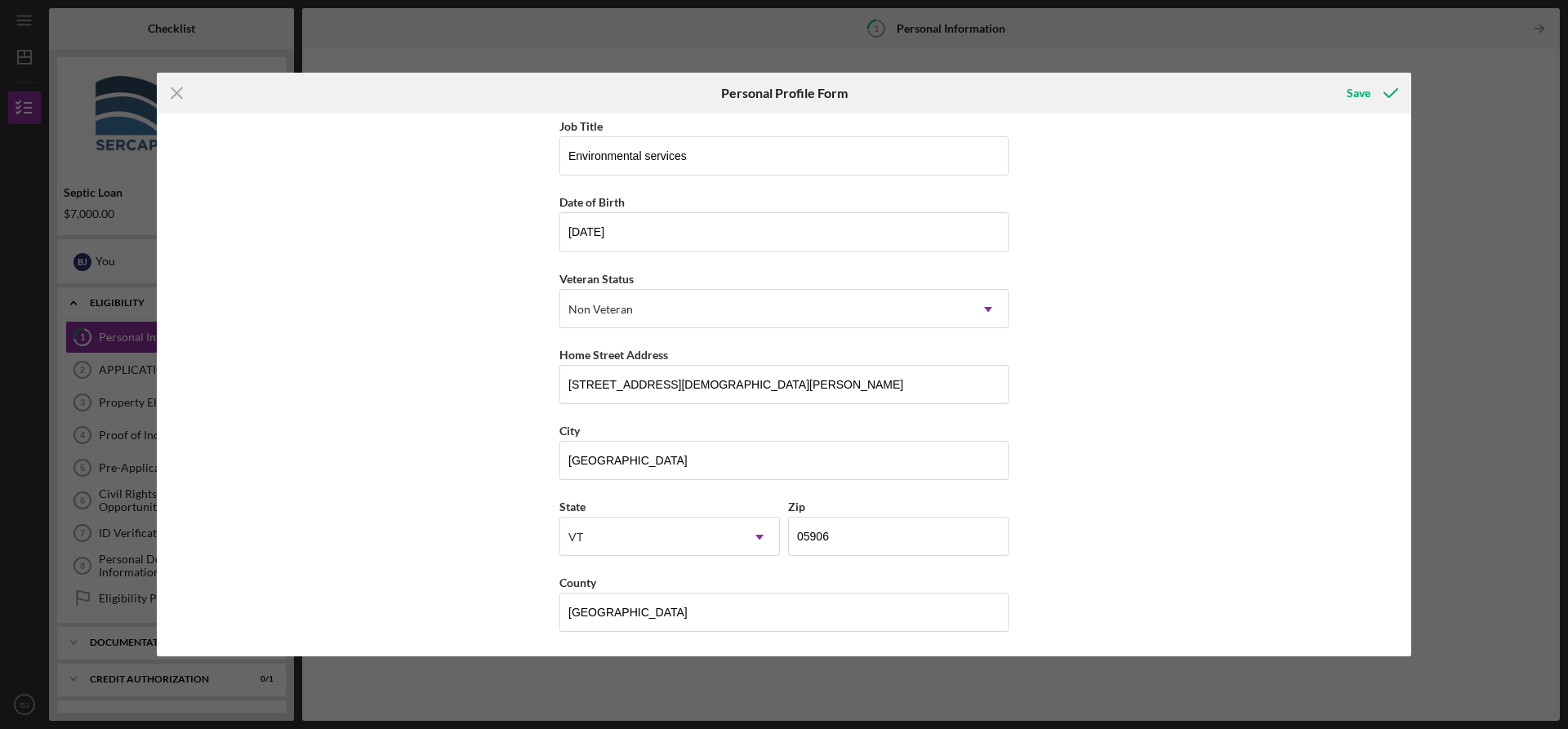
click at [179, 87] on icon "Icon/Menu Close" at bounding box center [177, 93] width 41 height 41
